Goal: Task Accomplishment & Management: Use online tool/utility

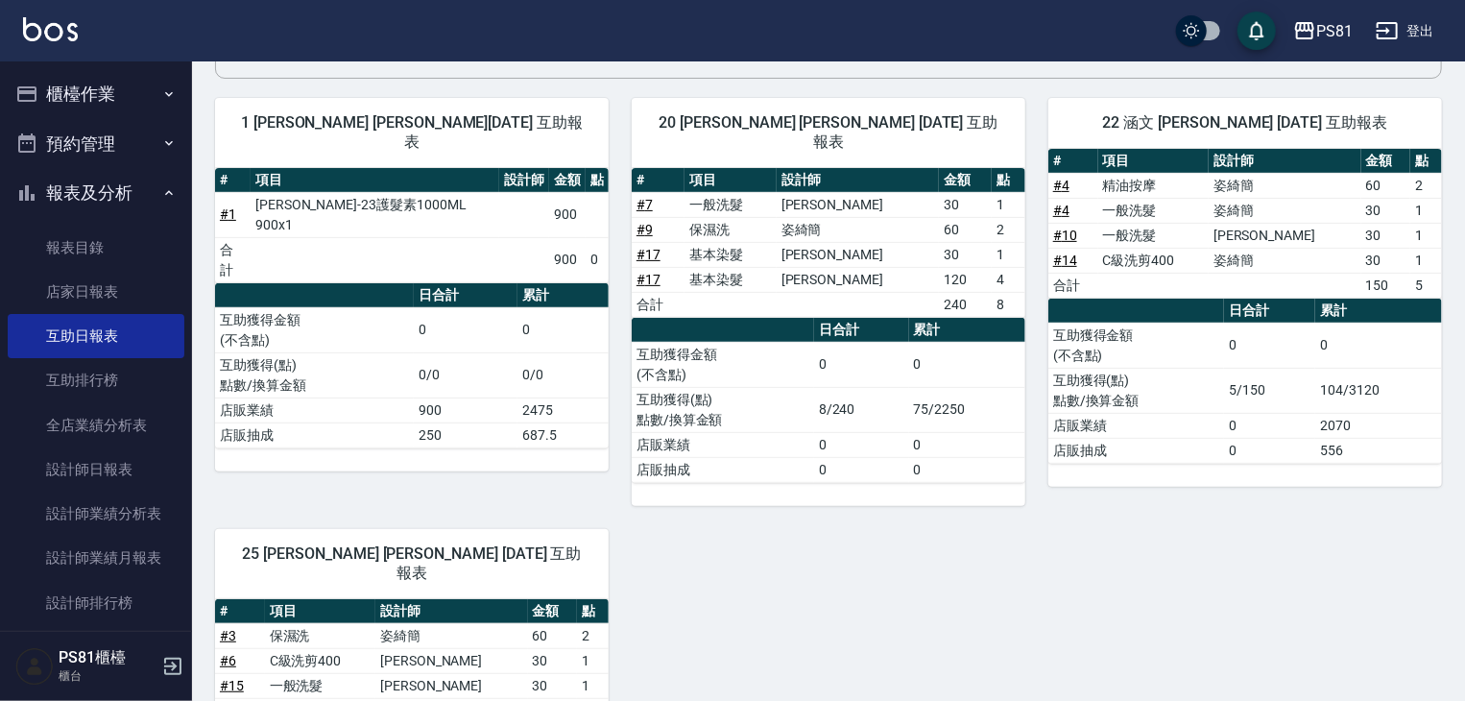
scroll to position [96, 0]
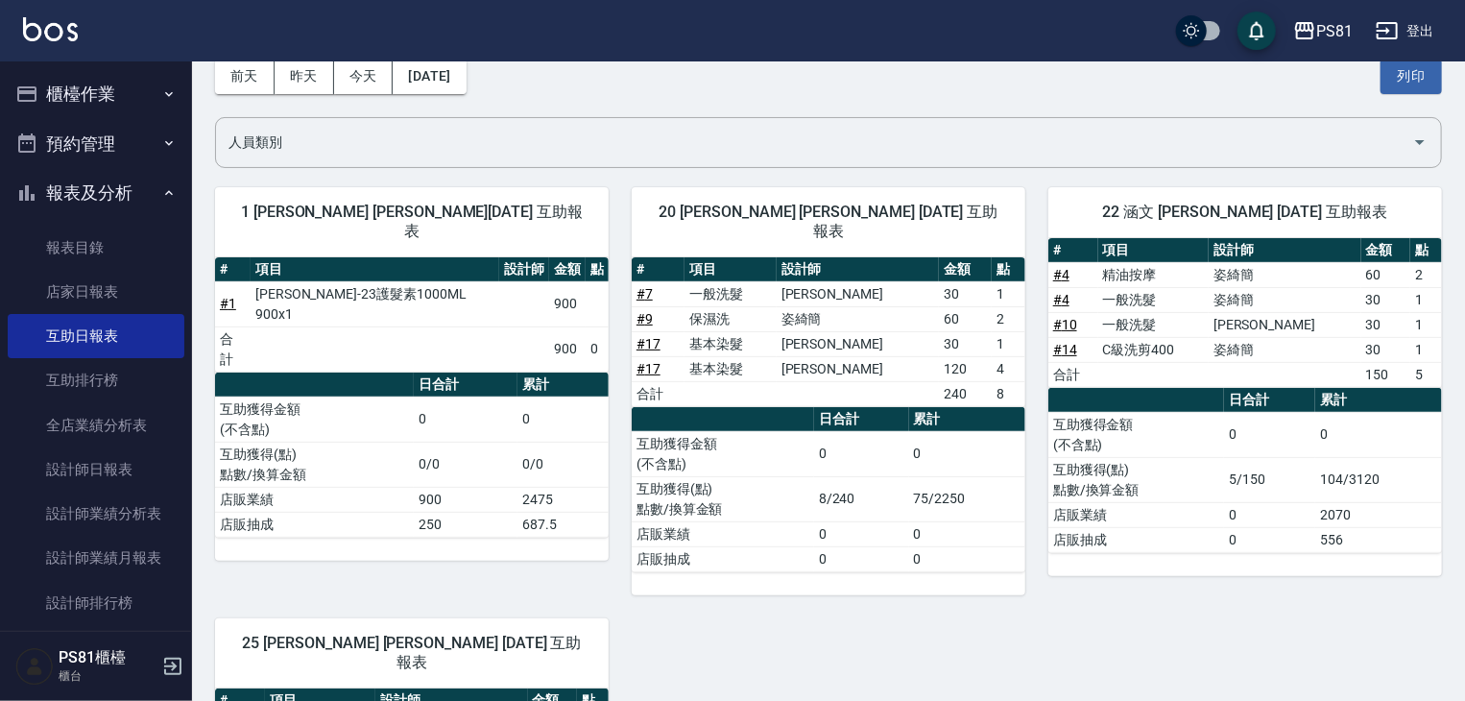
click at [104, 85] on button "櫃檯作業" at bounding box center [96, 94] width 177 height 50
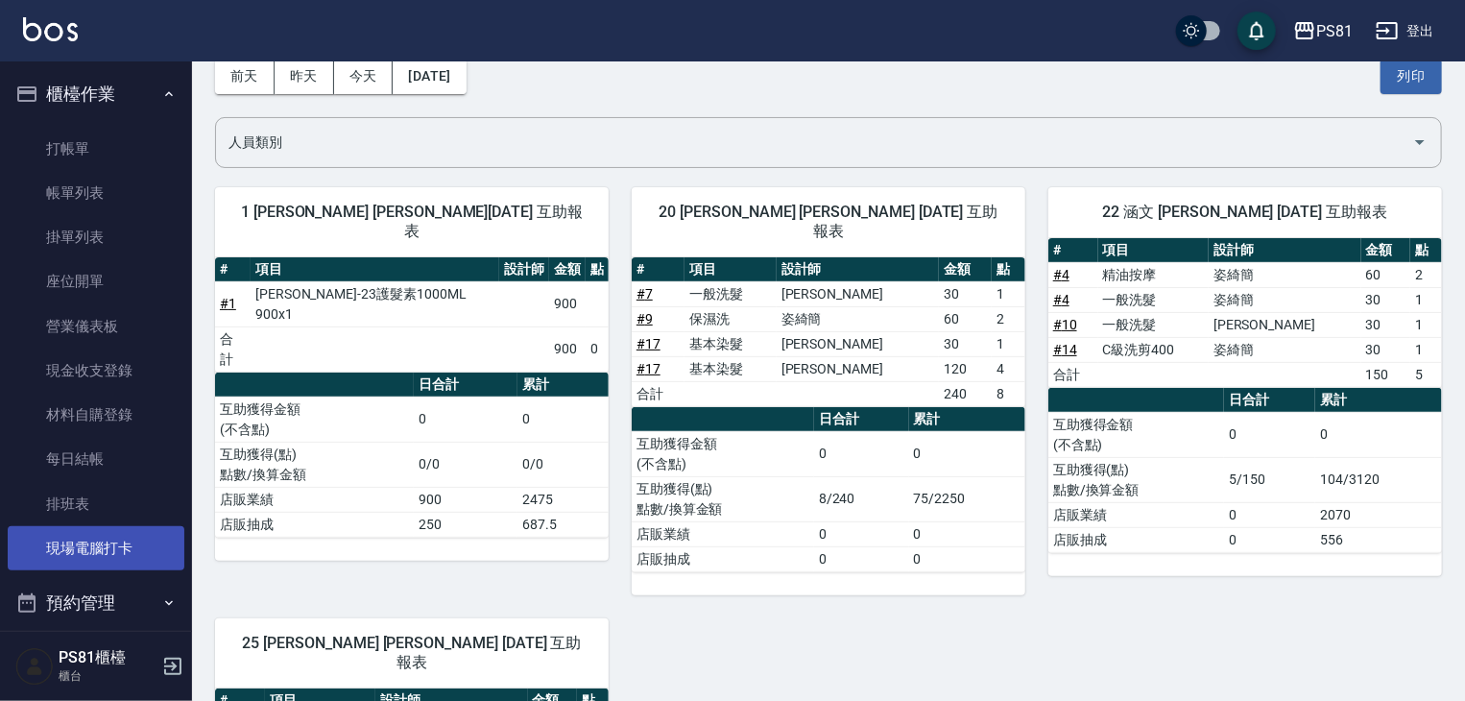
click at [115, 534] on link "現場電腦打卡" at bounding box center [96, 548] width 177 height 44
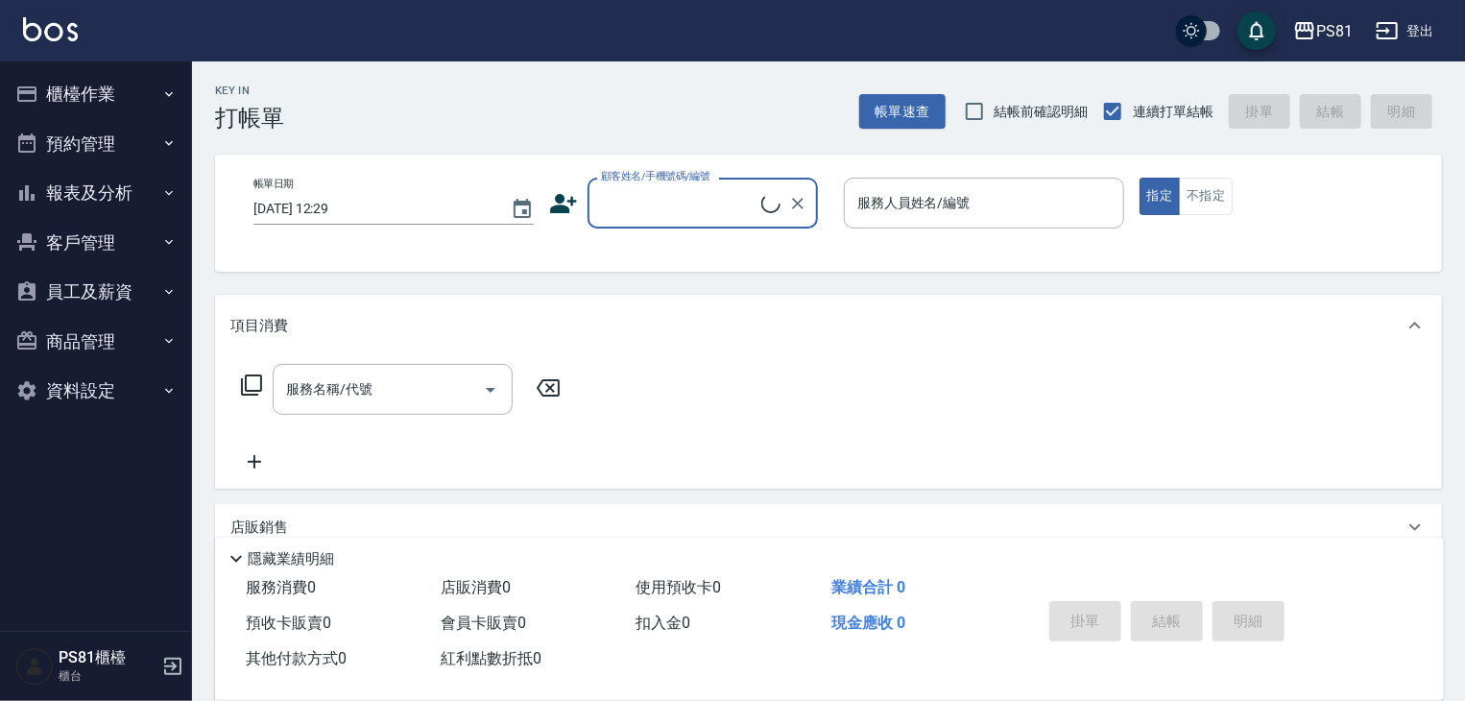
click at [77, 101] on button "櫃檯作業" at bounding box center [96, 94] width 177 height 50
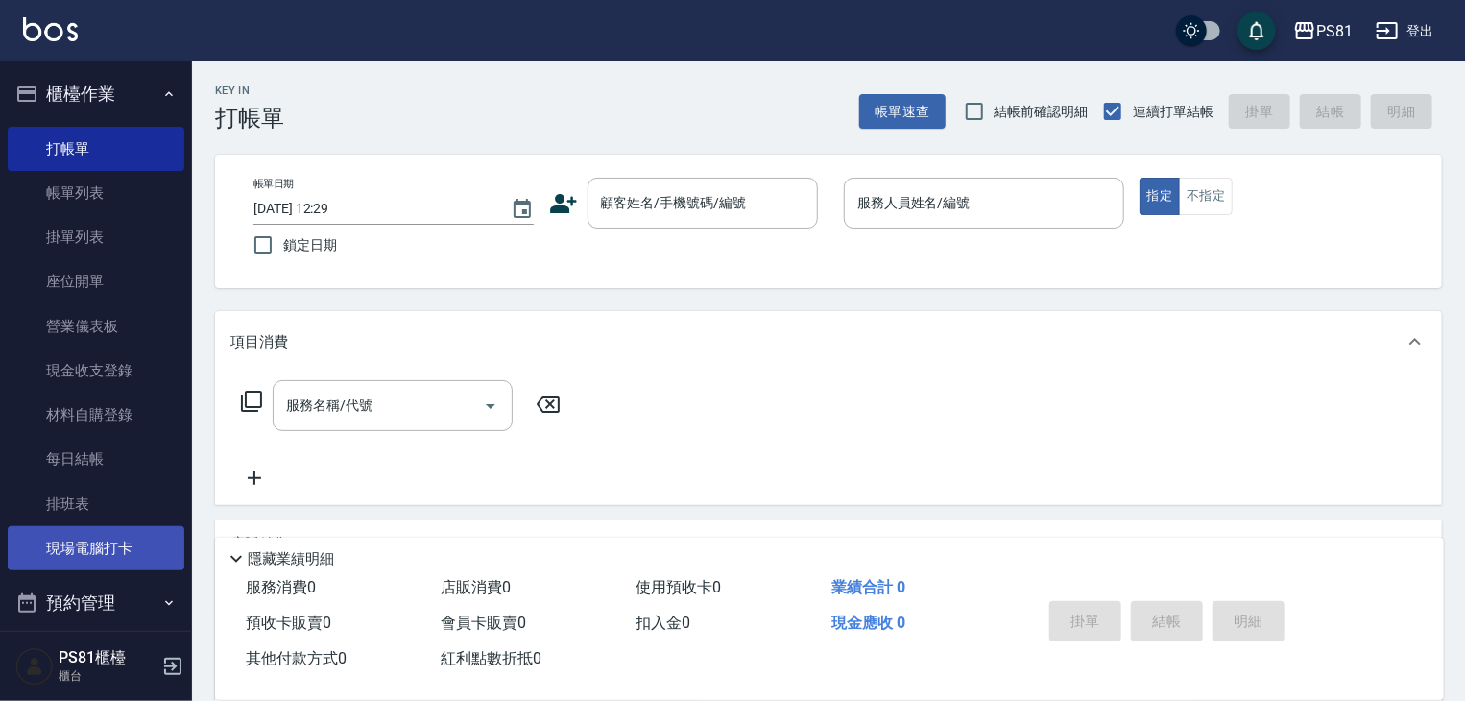
click at [110, 548] on link "現場電腦打卡" at bounding box center [96, 548] width 177 height 44
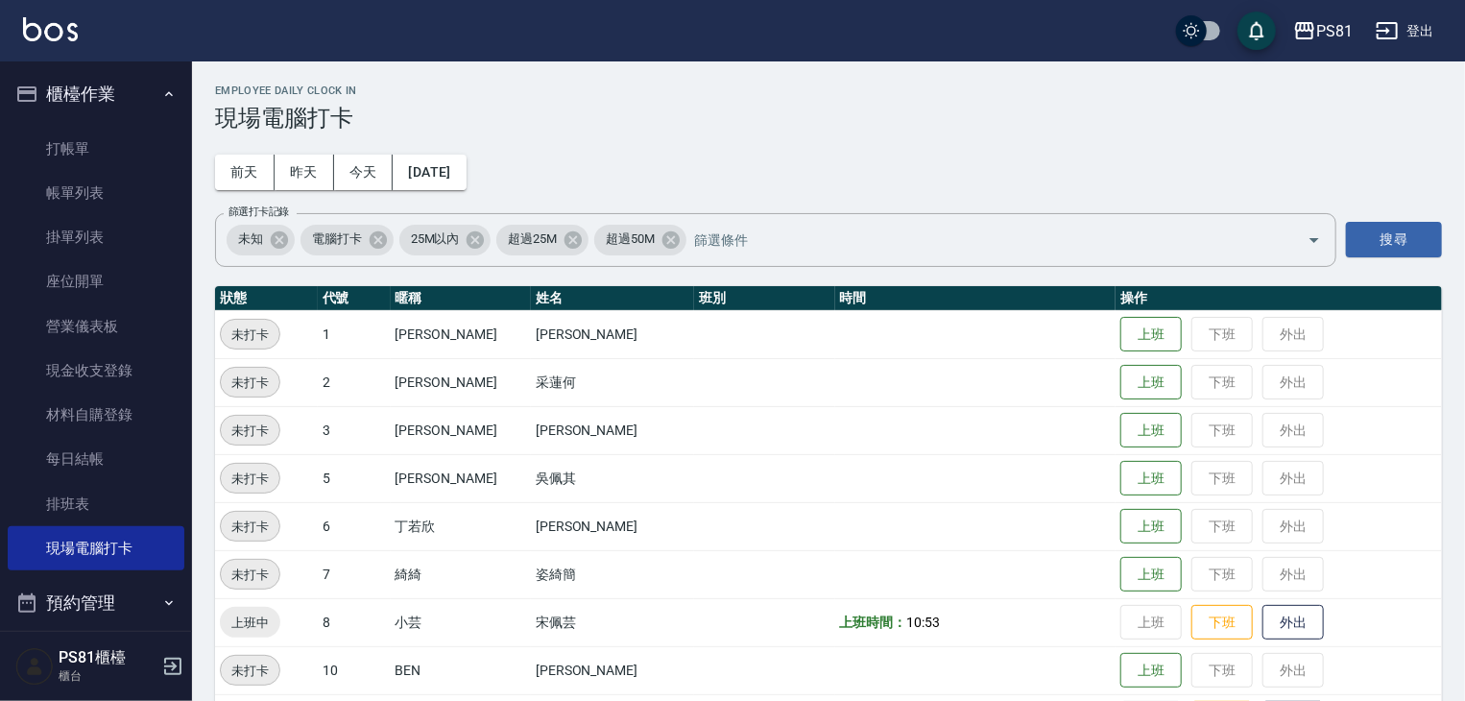
click at [1116, 568] on td "上班 下班 外出" at bounding box center [1279, 574] width 326 height 48
click at [1120, 570] on button "上班" at bounding box center [1150, 575] width 61 height 34
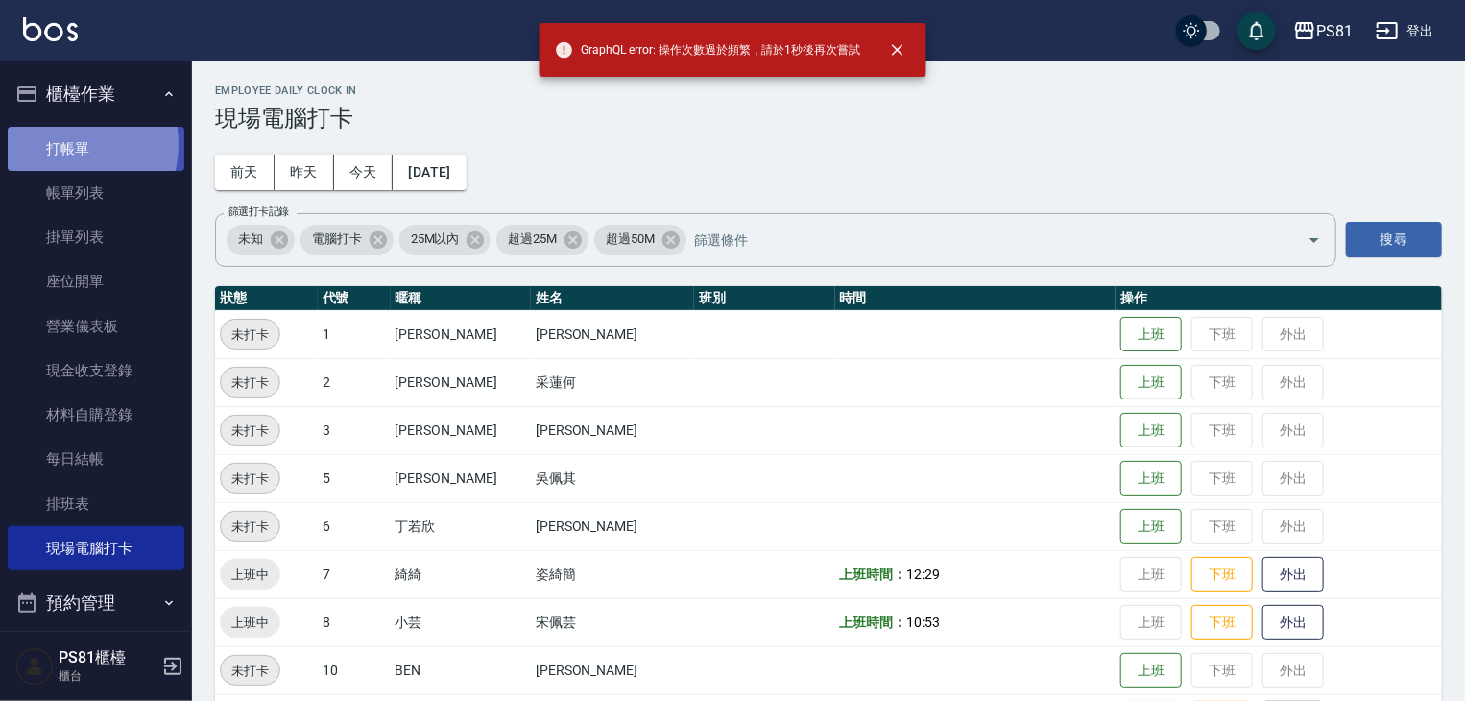
click at [69, 143] on link "打帳單" at bounding box center [96, 149] width 177 height 44
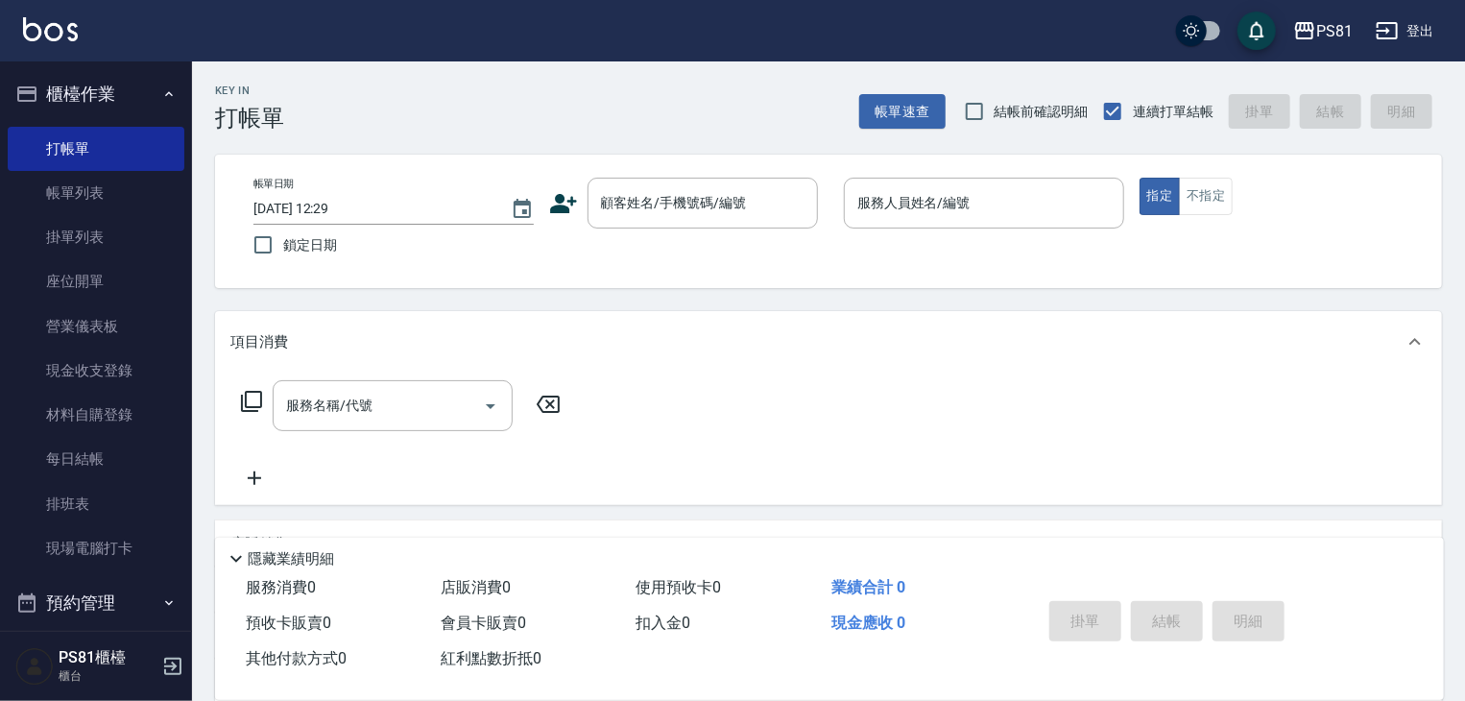
click at [772, 381] on div "服務名稱/代號 服務名稱/代號" at bounding box center [828, 439] width 1227 height 132
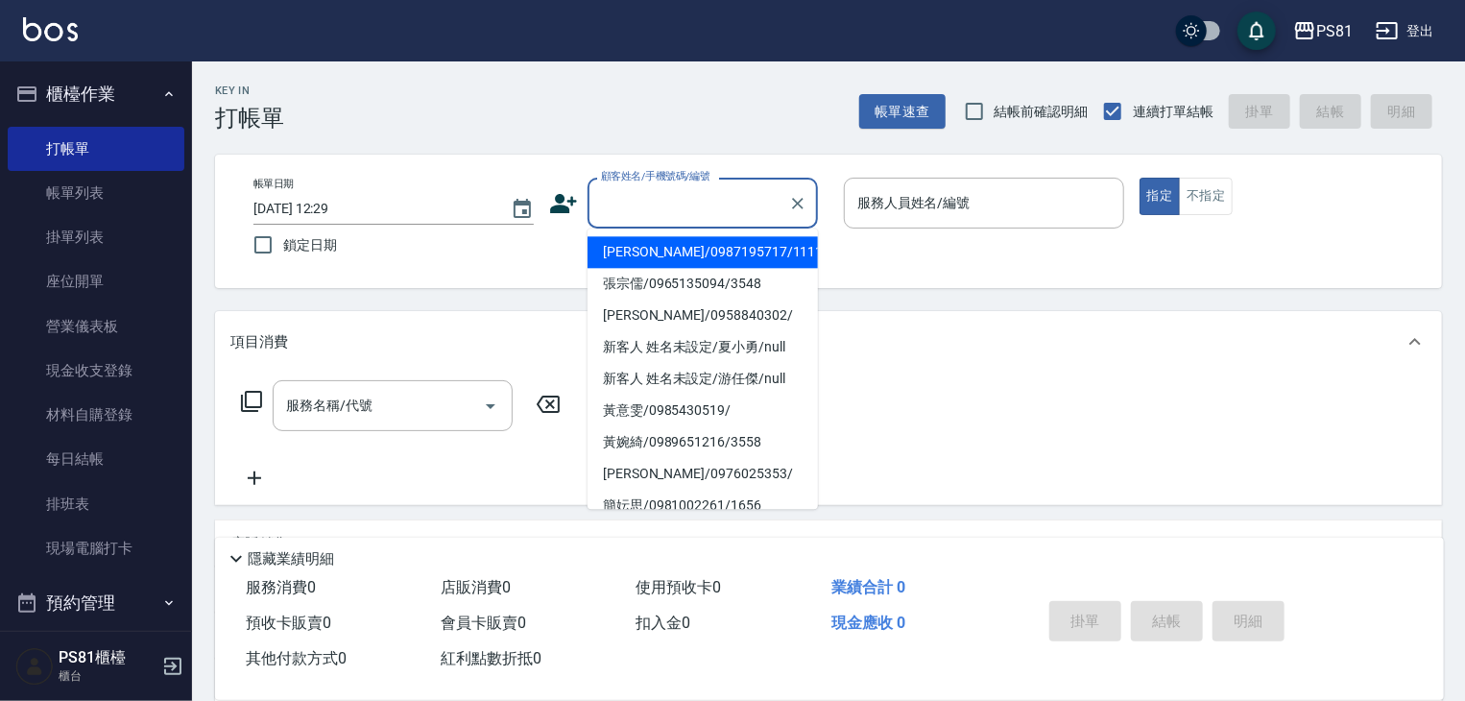
click at [753, 196] on input "顧客姓名/手機號碼/編號" at bounding box center [688, 203] width 184 height 34
click at [751, 195] on input "顧客姓名/手機號碼/編號" at bounding box center [688, 203] width 184 height 34
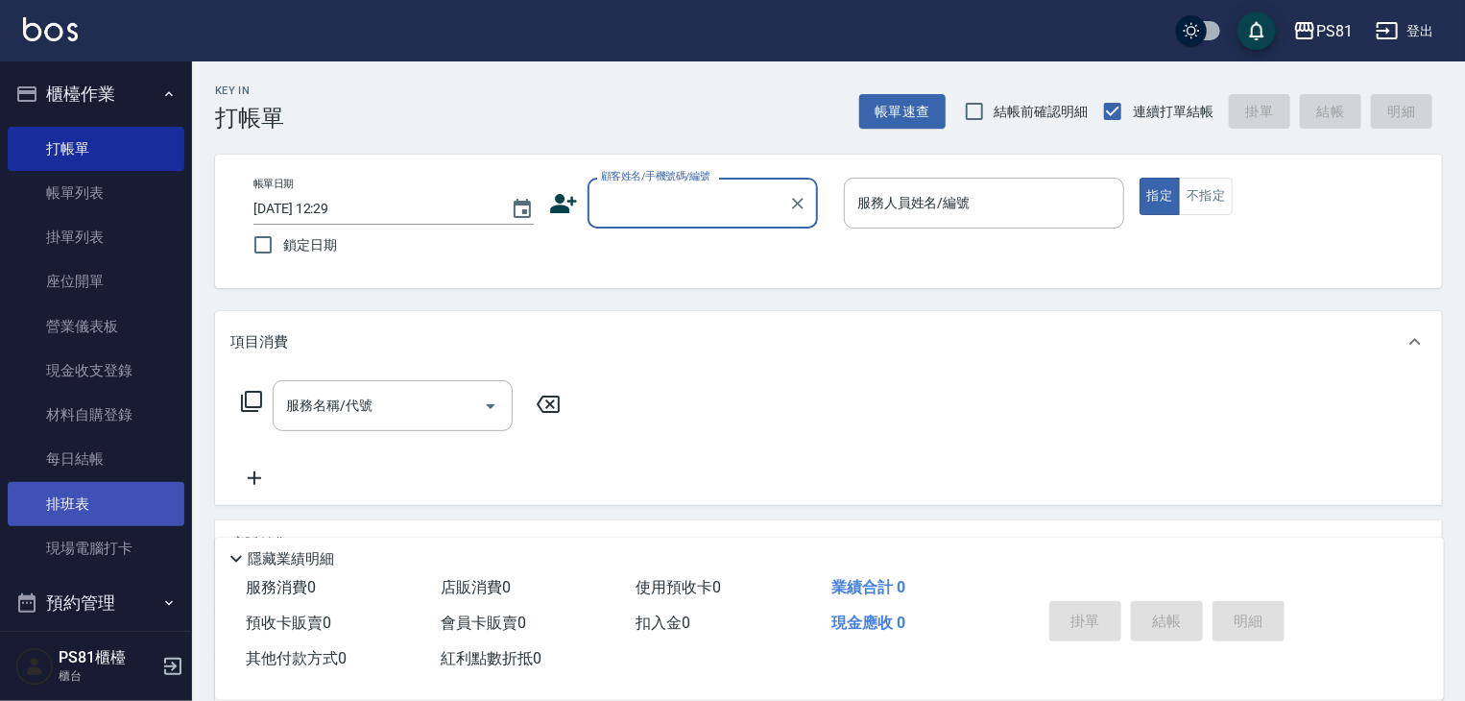
click at [80, 506] on link "排班表" at bounding box center [96, 504] width 177 height 44
